Goal: Transaction & Acquisition: Purchase product/service

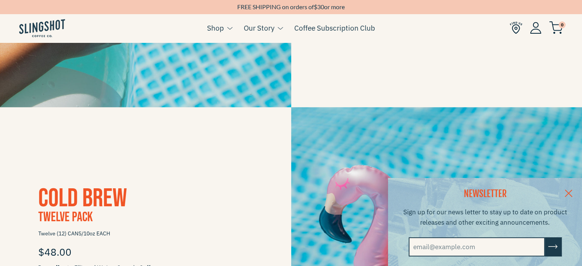
scroll to position [790, 0]
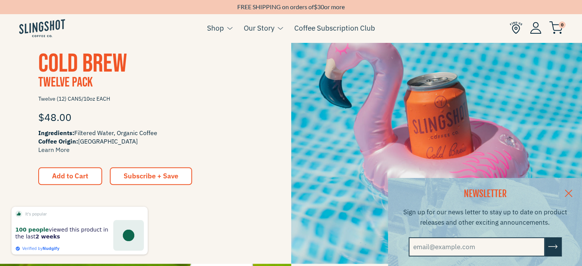
click at [153, 173] on span "Subscribe + Save" at bounding box center [151, 176] width 55 height 9
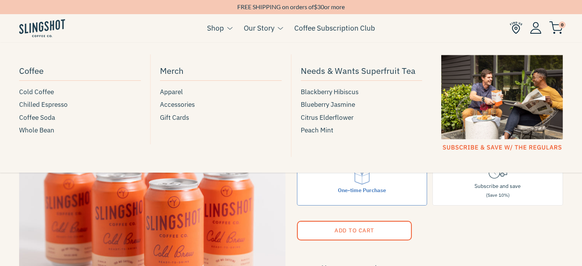
click at [222, 32] on link "Shop" at bounding box center [215, 27] width 17 height 11
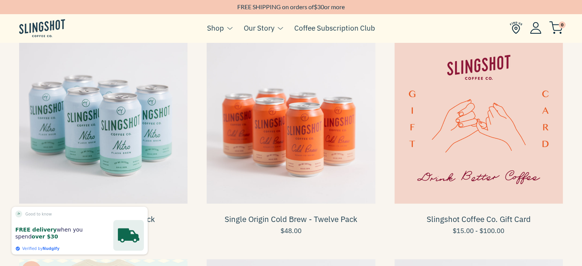
scroll to position [511, 0]
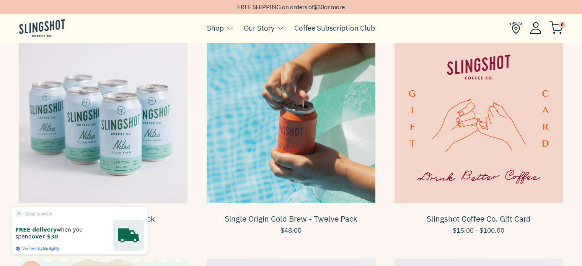
click at [312, 151] on span at bounding box center [291, 119] width 168 height 168
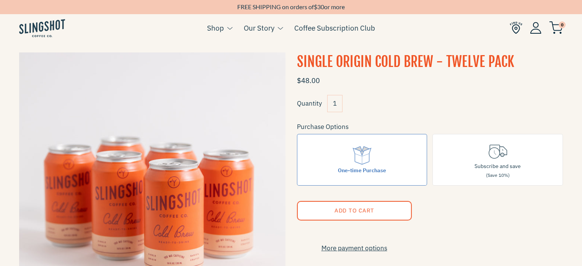
scroll to position [20, 0]
click at [492, 158] on icon at bounding box center [494, 153] width 11 height 11
click at [0, 0] on input "Subscribe and save (Save 10%)" at bounding box center [0, 0] width 0 height 0
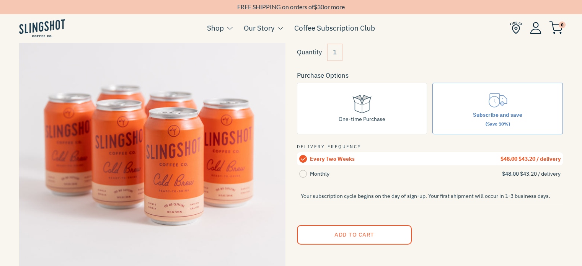
scroll to position [72, 0]
click at [304, 171] on circle at bounding box center [303, 174] width 8 height 8
click at [0, 0] on input "Monthly $48.00 $43.20 / delivery" at bounding box center [0, 0] width 0 height 0
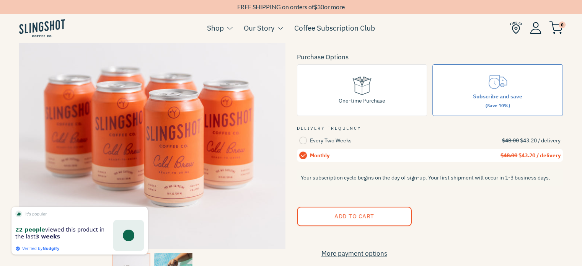
scroll to position [76, 0]
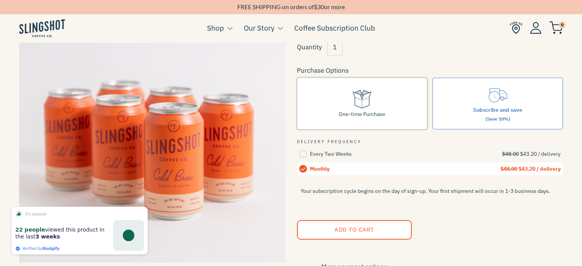
click at [357, 102] on icon at bounding box center [361, 98] width 21 height 21
click at [0, 0] on input "One-time Purchase" at bounding box center [0, 0] width 0 height 0
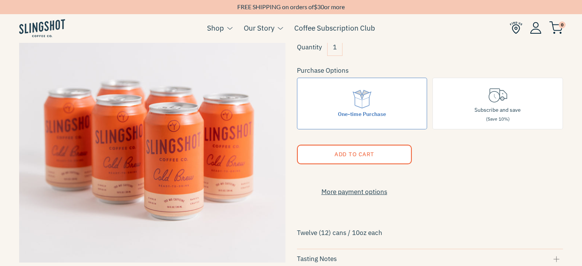
click at [370, 151] on span "Add to Cart" at bounding box center [354, 153] width 40 height 7
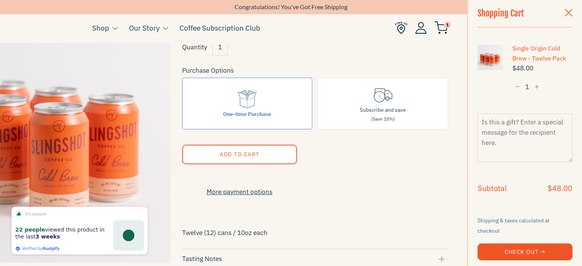
click at [224, 49] on input "1" at bounding box center [219, 47] width 15 height 17
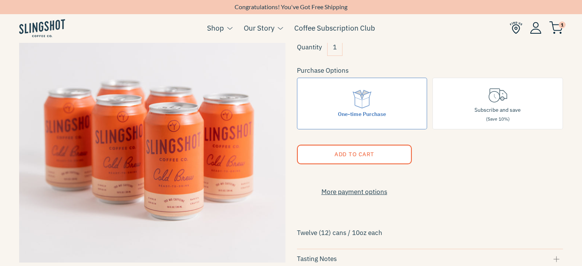
click at [459, 220] on p at bounding box center [430, 213] width 266 height 13
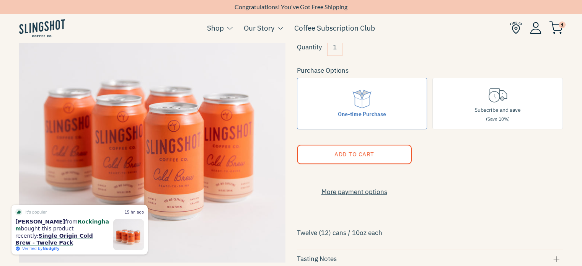
click at [337, 46] on input "1" at bounding box center [334, 47] width 15 height 17
type input "2"
click at [473, 182] on div "More payment options This item is a recurring or deferred purchase. By continui…" at bounding box center [430, 180] width 266 height 33
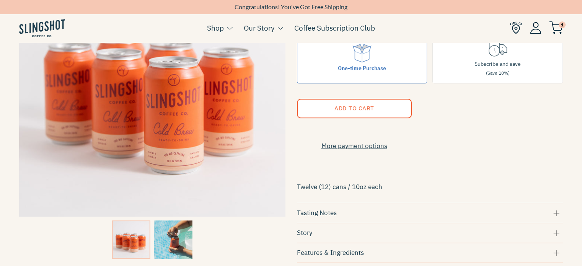
scroll to position [113, 0]
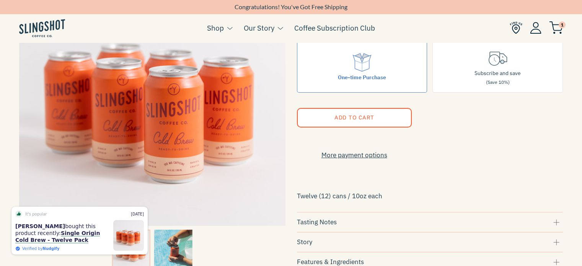
click at [366, 118] on span "Add to Cart" at bounding box center [354, 117] width 40 height 7
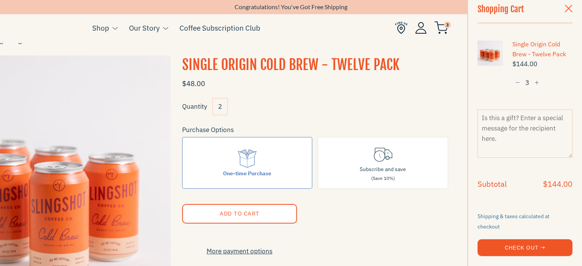
scroll to position [0, 0]
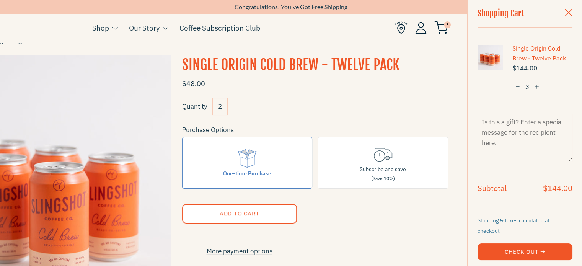
click at [513, 85] on button "−" at bounding box center [518, 87] width 11 height 14
click at [528, 245] on button "Check Out →" at bounding box center [525, 251] width 95 height 17
